Goal: Book appointment/travel/reservation

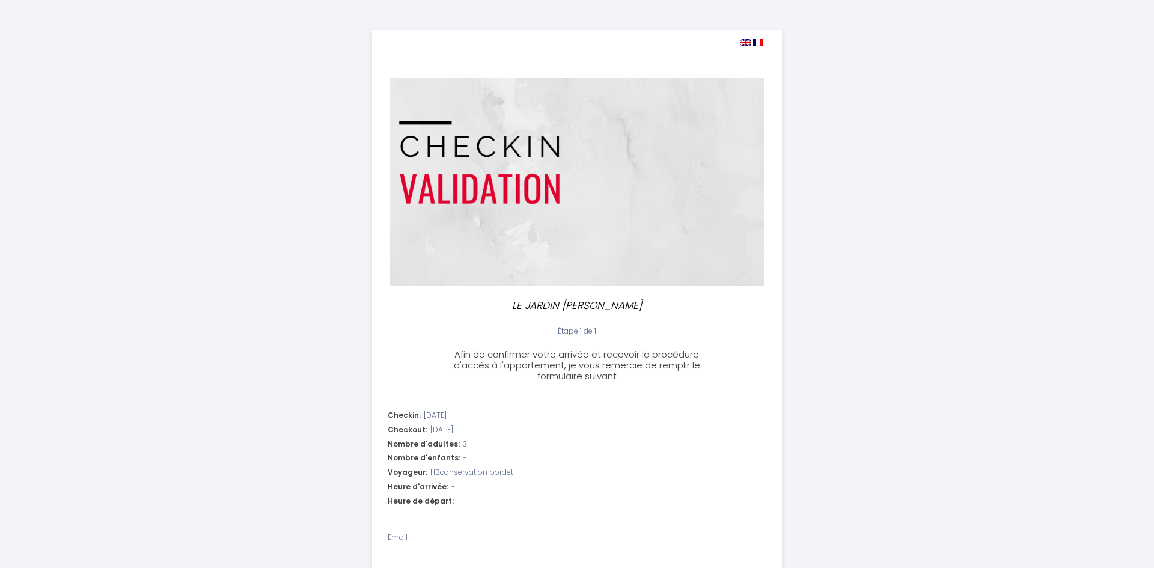
select select
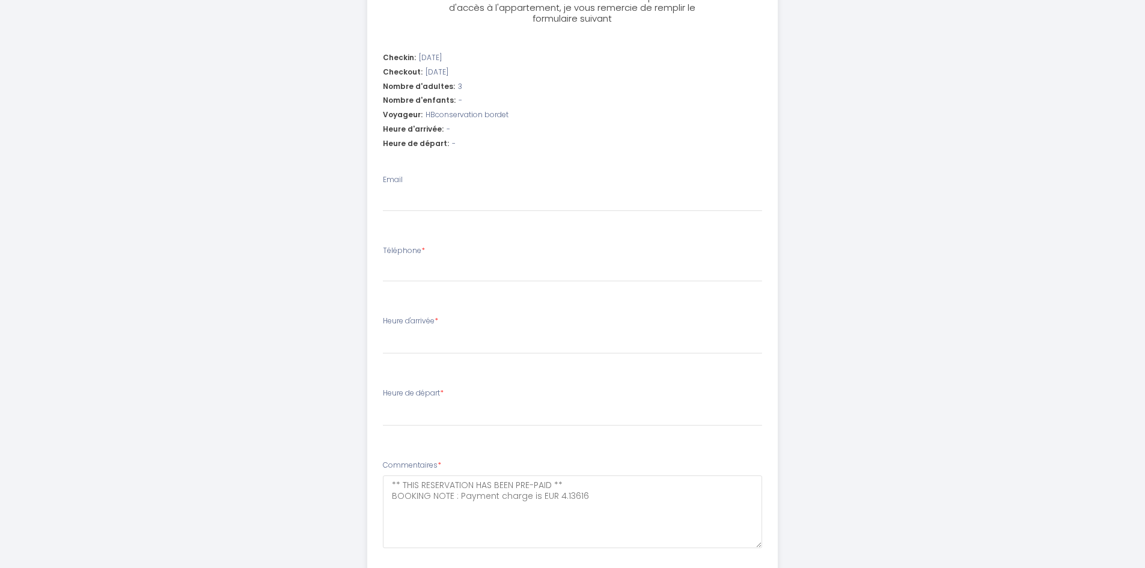
scroll to position [361, 0]
click at [649, 207] on input "Email" at bounding box center [572, 198] width 379 height 22
type input "[EMAIL_ADDRESS][DOMAIN_NAME]"
type input "0671825221"
select select
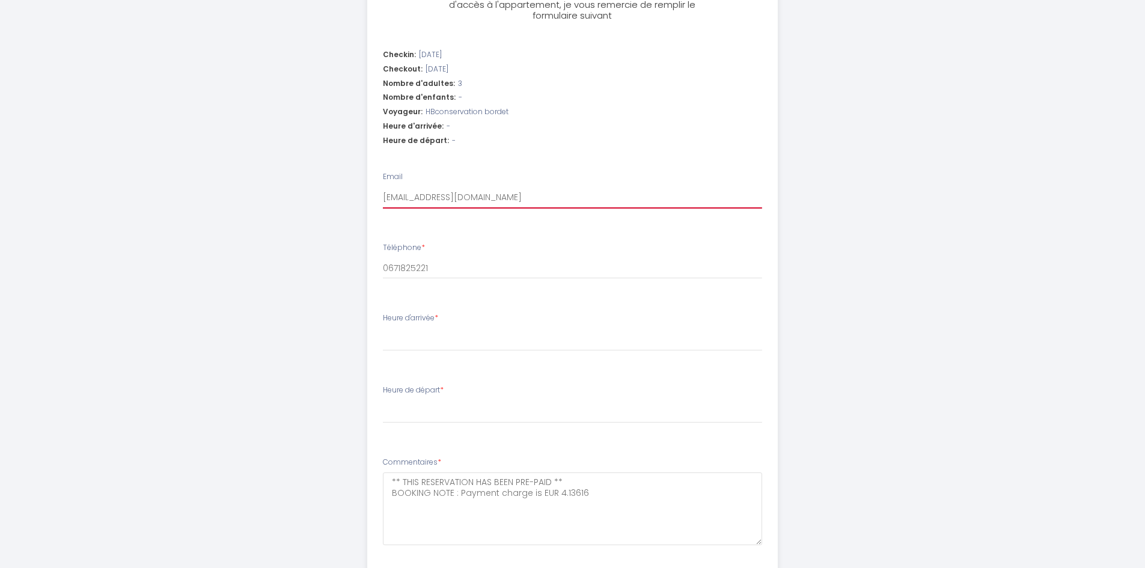
select select
click at [535, 344] on select "17:00 17:30 18:00 18:30 19:00 19:30 20:00 20:30 21:00 21:30 22:00 22:30 23:00 2…" at bounding box center [572, 339] width 379 height 23
select select "17:00"
click at [383, 328] on select "17:00 17:30 18:00 18:30 19:00 19:30 20:00 20:30 21:00 21:30 22:00 22:30 23:00 2…" at bounding box center [572, 339] width 379 height 23
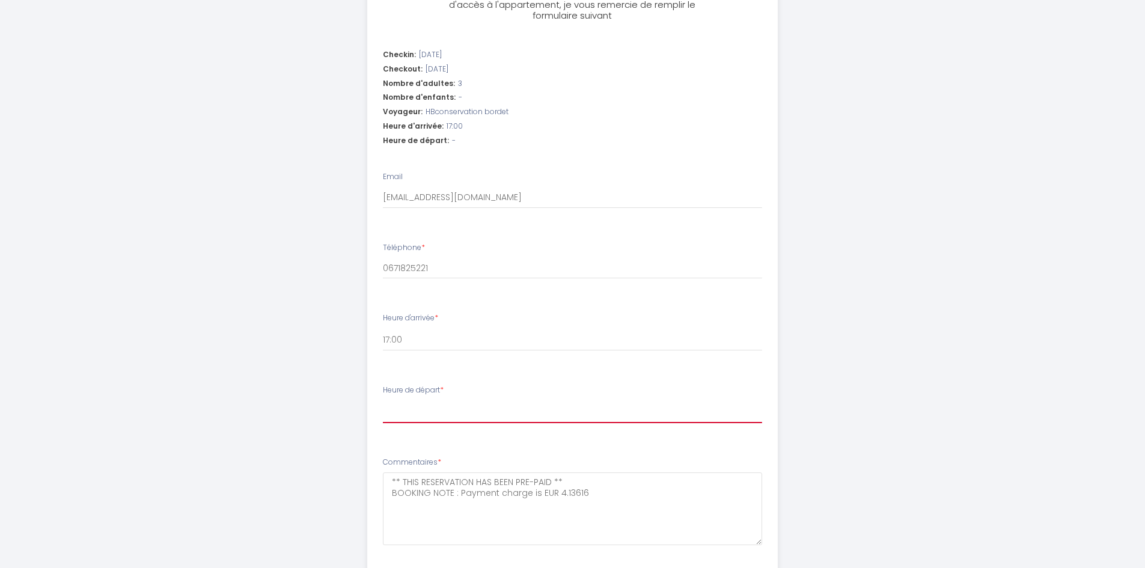
click at [560, 409] on select "00:00 00:30 01:00 01:30 02:00 02:30 03:00 03:30 04:00 04:30 05:00 05:30 06:00 0…" at bounding box center [572, 411] width 379 height 23
select select "09:30"
click at [383, 400] on select "00:00 00:30 01:00 01:30 02:00 02:30 03:00 03:30 04:00 04:30 05:00 05:30 06:00 0…" at bounding box center [572, 411] width 379 height 23
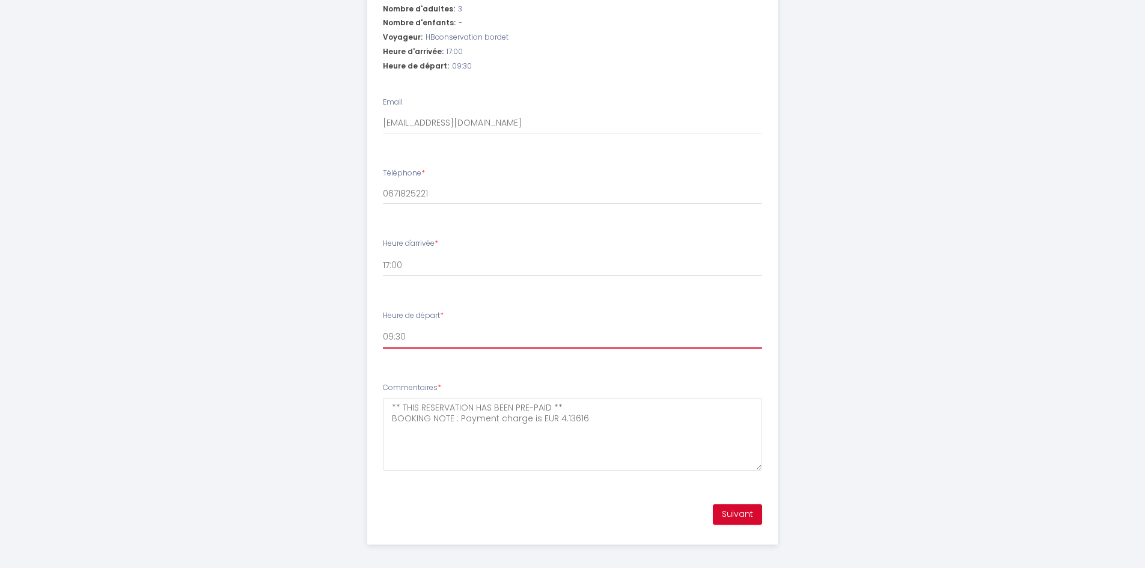
scroll to position [442, 0]
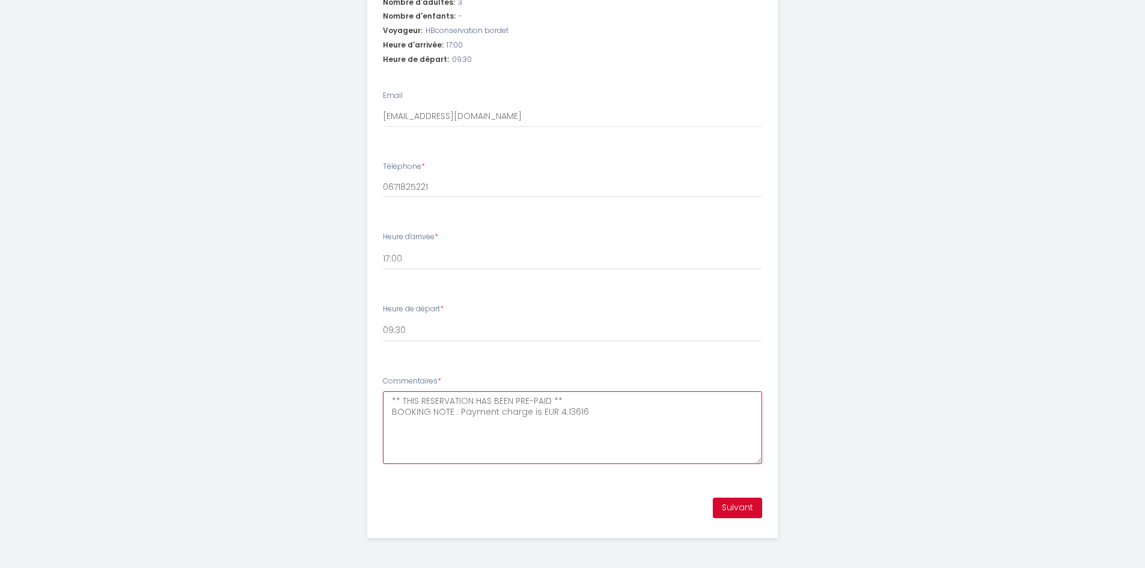
click at [591, 408] on textarea "** THIS RESERVATION HAS BEEN PRE-PAID ** BOOKING NOTE : Payment charge is EUR 4…" at bounding box center [572, 427] width 379 height 73
type textarea "** THIS RESERVATION HAS BEEN PRE-PAID ** BOOKING NOTE : Payment charge is EUR 4"
click at [734, 506] on button "Suivant" at bounding box center [737, 508] width 49 height 20
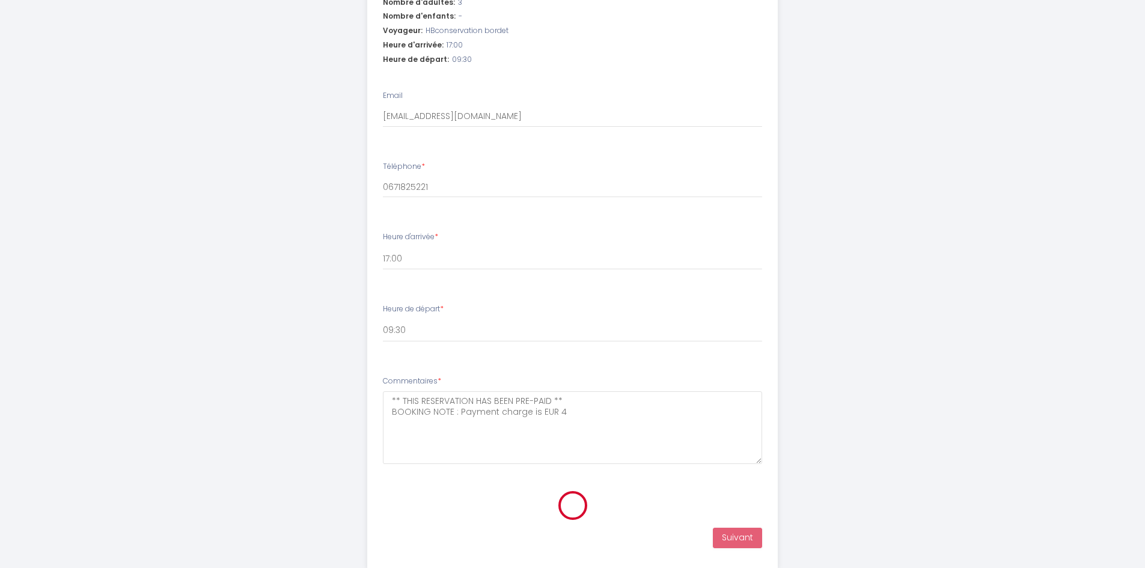
scroll to position [113, 0]
